Goal: Entertainment & Leisure: Consume media (video, audio)

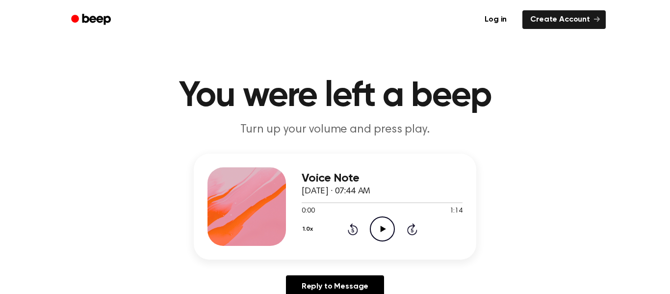
click at [386, 226] on icon "Play Audio" at bounding box center [382, 228] width 25 height 25
click at [396, 230] on div "1.0x Rewind 5 seconds Play Audio Skip 5 seconds" at bounding box center [382, 228] width 161 height 25
click at [385, 229] on icon at bounding box center [382, 229] width 5 height 6
click at [377, 227] on icon "Play Audio" at bounding box center [382, 228] width 25 height 25
